Goal: Task Accomplishment & Management: Manage account settings

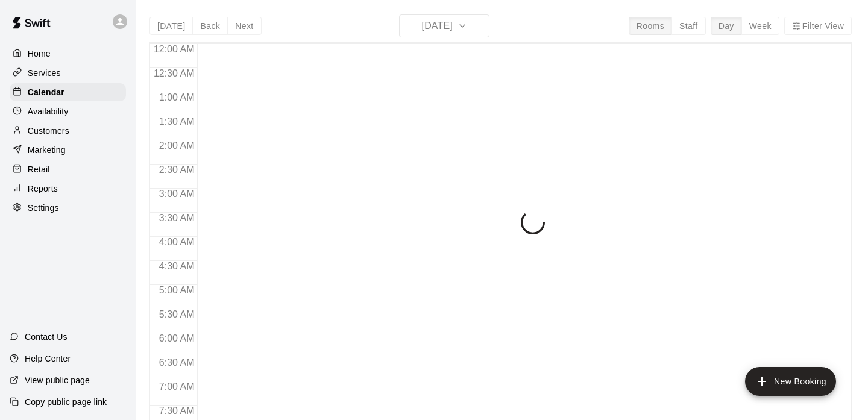
scroll to position [767, 0]
click at [43, 131] on p "Customers" at bounding box center [49, 131] width 42 height 12
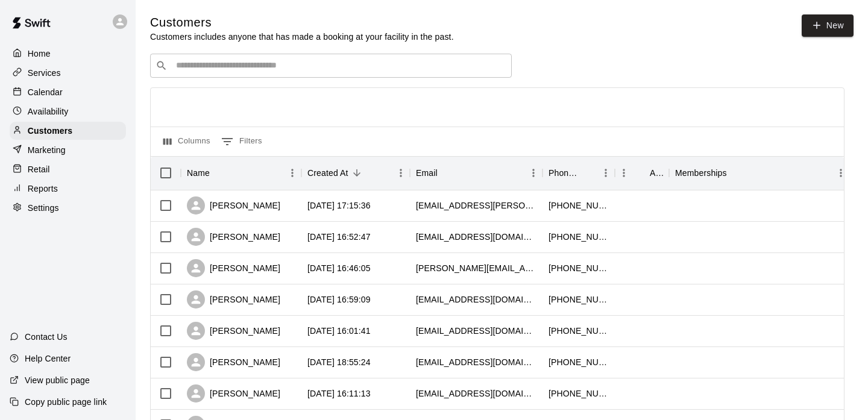
click at [459, 60] on input "Search customers by name or email" at bounding box center [339, 66] width 334 height 12
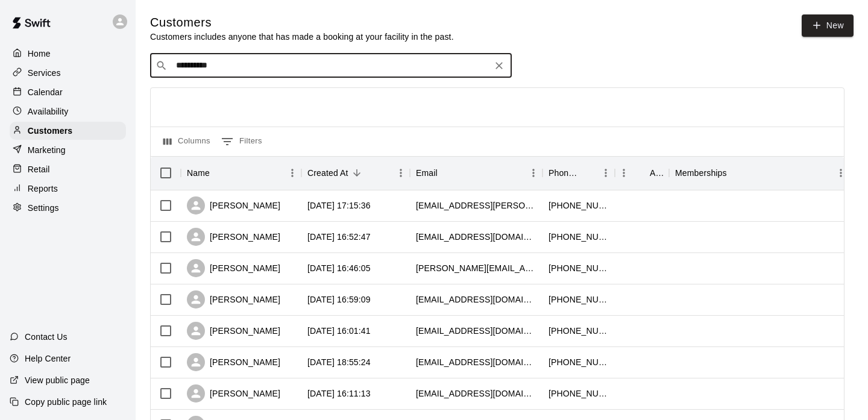
type input "**********"
click at [348, 92] on div "[PERSON_NAME] MVP Membership [EMAIL_ADDRESS][DOMAIN_NAME]" at bounding box center [343, 97] width 318 height 26
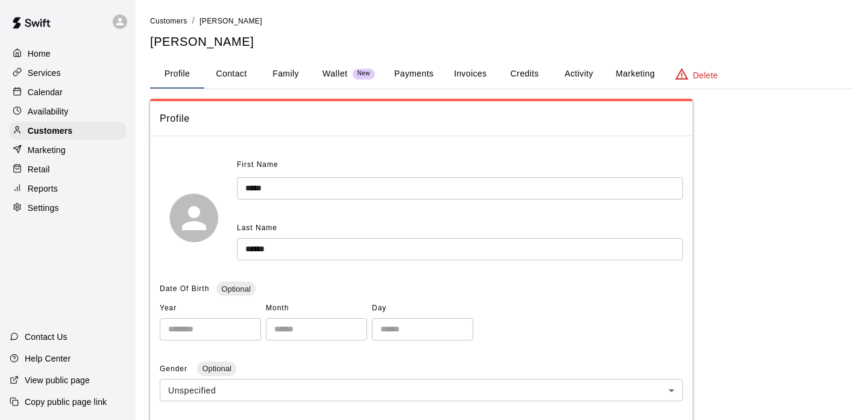
click at [568, 64] on button "Activity" at bounding box center [578, 74] width 54 height 29
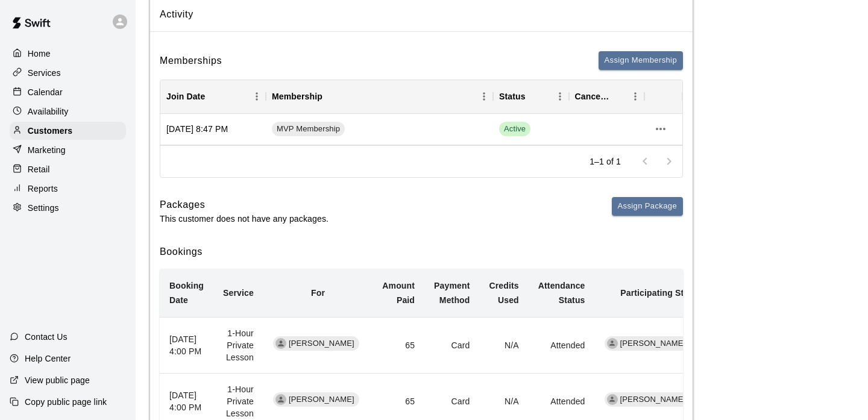
scroll to position [107, 0]
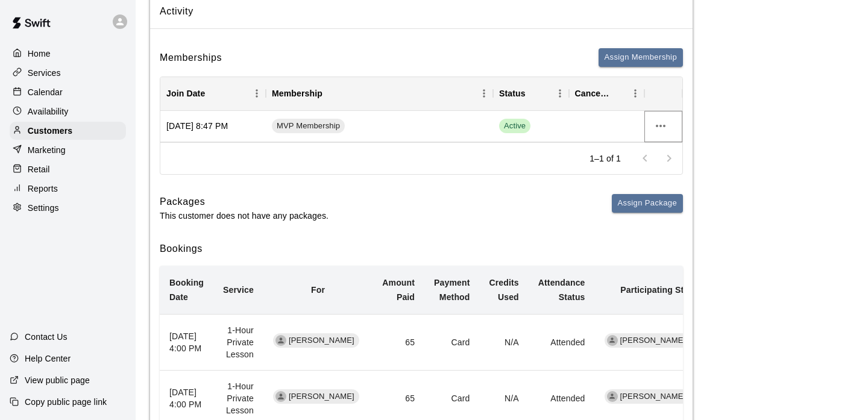
click at [659, 126] on icon "more actions" at bounding box center [660, 126] width 14 height 14
click at [667, 168] on li "Cancel" at bounding box center [684, 171] width 68 height 20
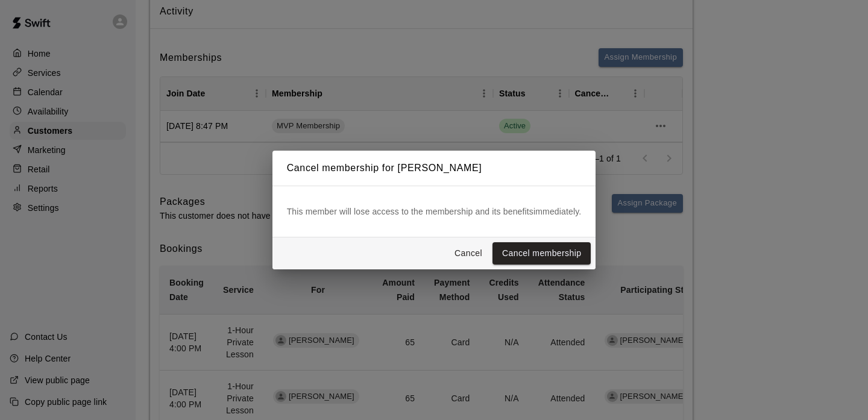
click at [552, 251] on button "Cancel membership" at bounding box center [541, 253] width 98 height 22
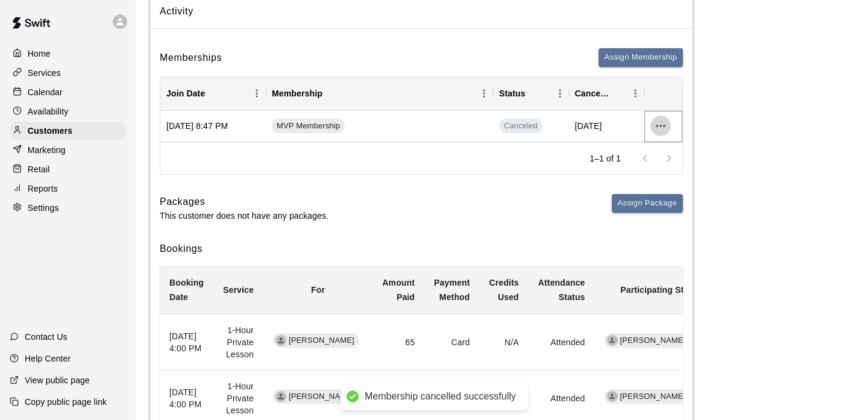
click at [651, 121] on button "more actions" at bounding box center [660, 126] width 20 height 20
click at [659, 125] on div at bounding box center [434, 210] width 868 height 420
click at [105, 129] on div "Customers" at bounding box center [68, 131] width 116 height 18
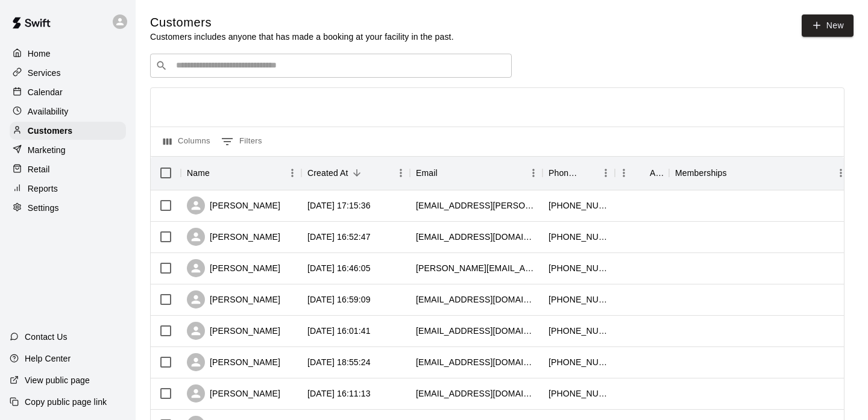
click at [200, 64] on input "Search customers by name or email" at bounding box center [339, 66] width 334 height 12
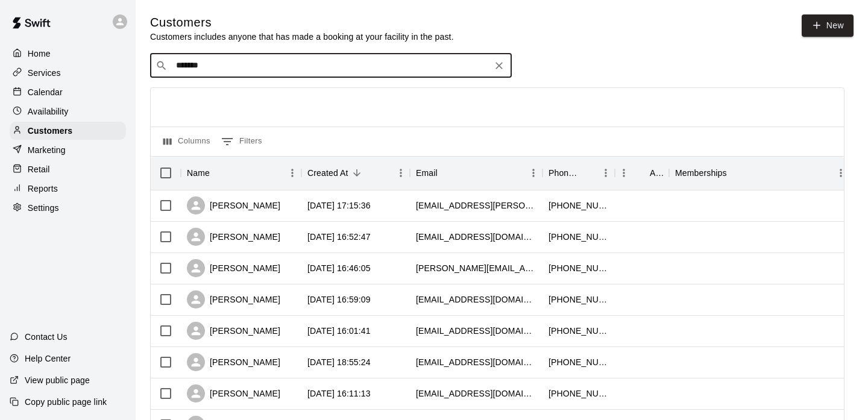
type input "********"
click at [224, 115] on div "[PERSON_NAME] MVP Membership [EMAIL_ADDRESS][DOMAIN_NAME]" at bounding box center [331, 97] width 362 height 39
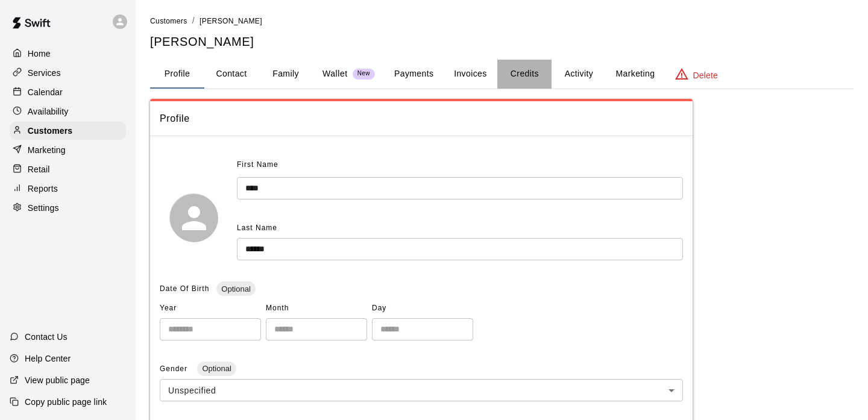
click at [519, 78] on button "Credits" at bounding box center [524, 74] width 54 height 29
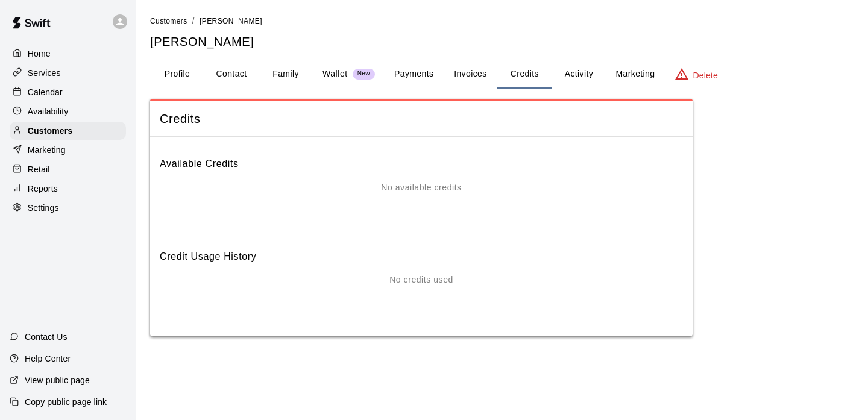
click at [568, 90] on div "Customers / [PERSON_NAME] [PERSON_NAME] Profile Contact Family Wallet New Payme…" at bounding box center [501, 175] width 703 height 322
click at [573, 77] on button "Activity" at bounding box center [578, 74] width 54 height 29
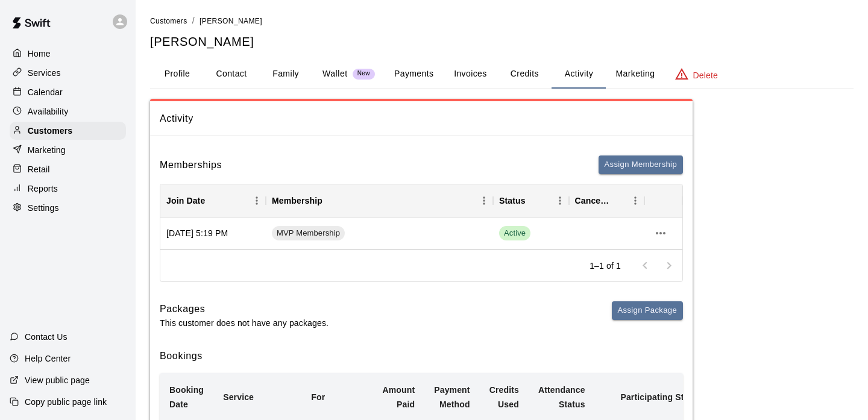
click at [410, 77] on button "Payments" at bounding box center [413, 74] width 58 height 29
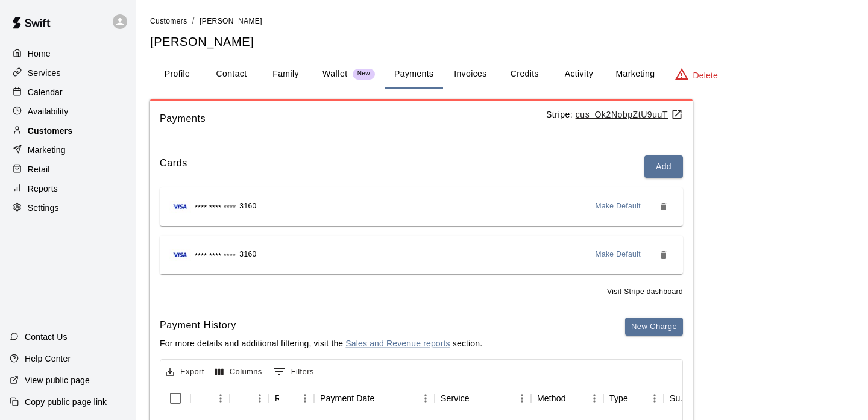
click at [78, 131] on div "Customers" at bounding box center [68, 131] width 116 height 18
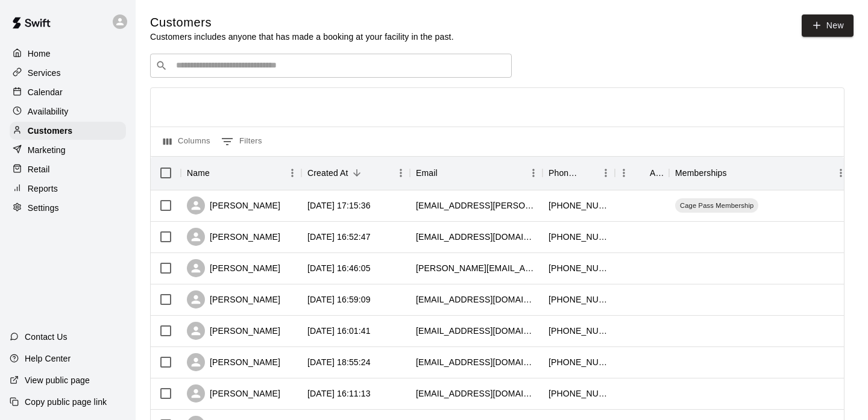
click at [204, 73] on div "​ ​" at bounding box center [331, 66] width 362 height 24
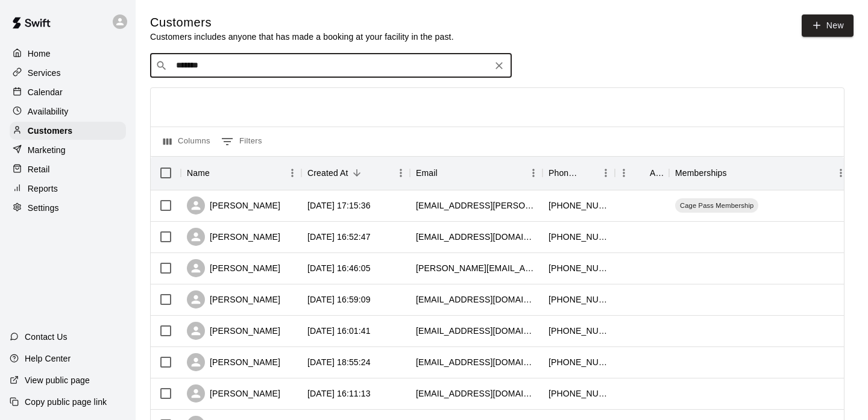
type input "********"
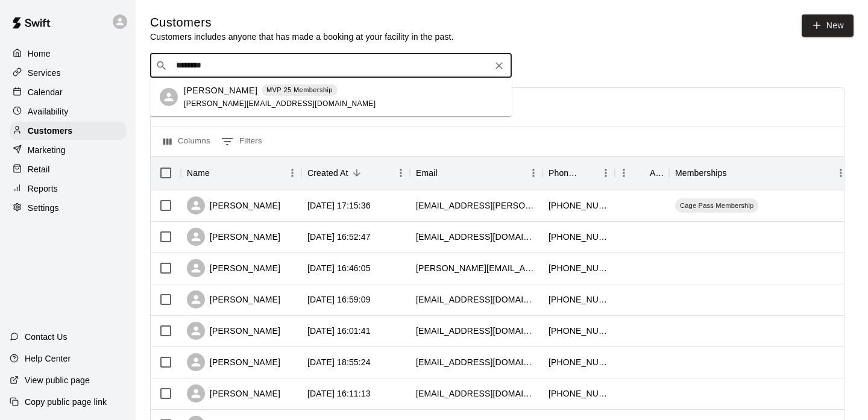
click at [237, 95] on p "[PERSON_NAME]" at bounding box center [221, 90] width 74 height 13
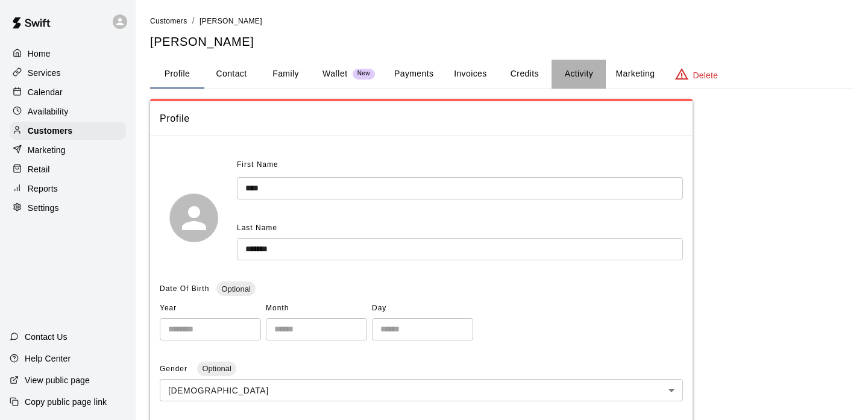
click at [582, 78] on button "Activity" at bounding box center [578, 74] width 54 height 29
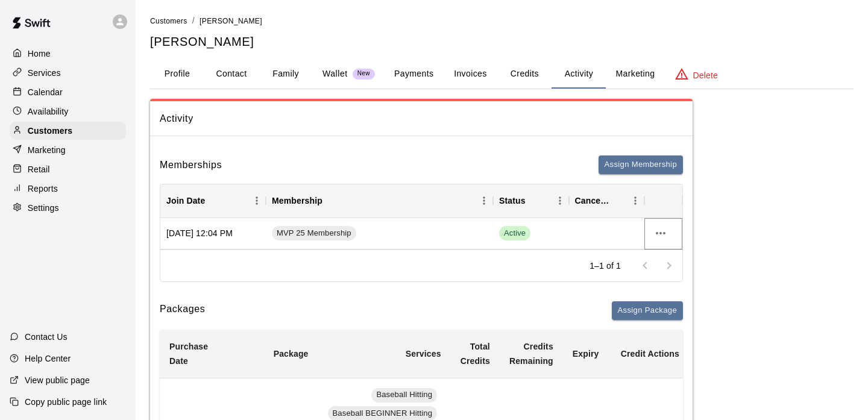
click at [656, 229] on icon "more actions" at bounding box center [660, 233] width 14 height 14
click at [676, 274] on li "Cancel" at bounding box center [684, 278] width 68 height 20
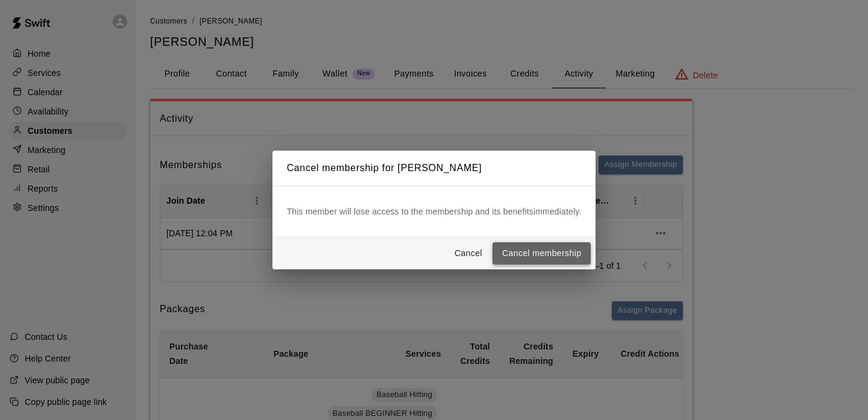
click at [588, 257] on button "Cancel membership" at bounding box center [541, 253] width 98 height 22
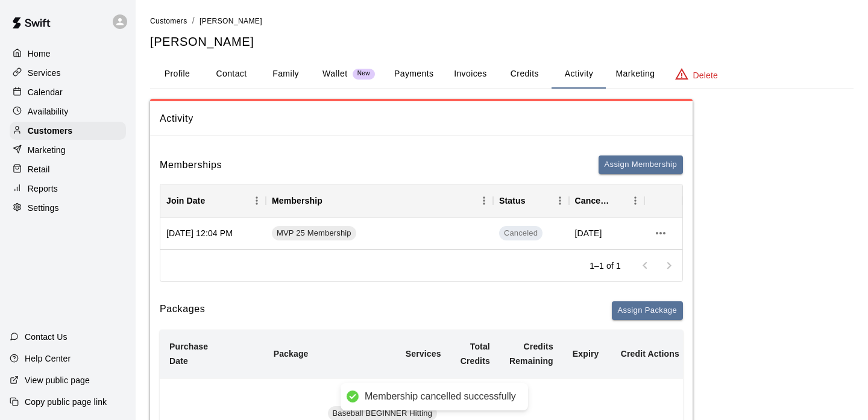
click at [95, 151] on div "Marketing" at bounding box center [68, 150] width 116 height 18
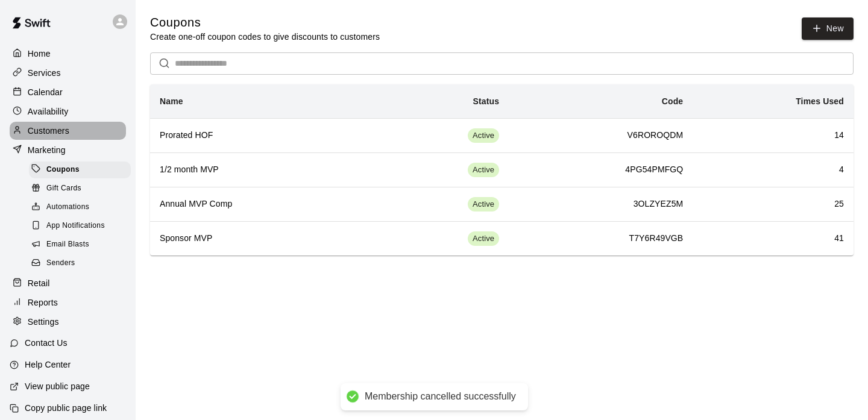
click at [82, 137] on div "Customers" at bounding box center [68, 131] width 116 height 18
